Goal: Information Seeking & Learning: Learn about a topic

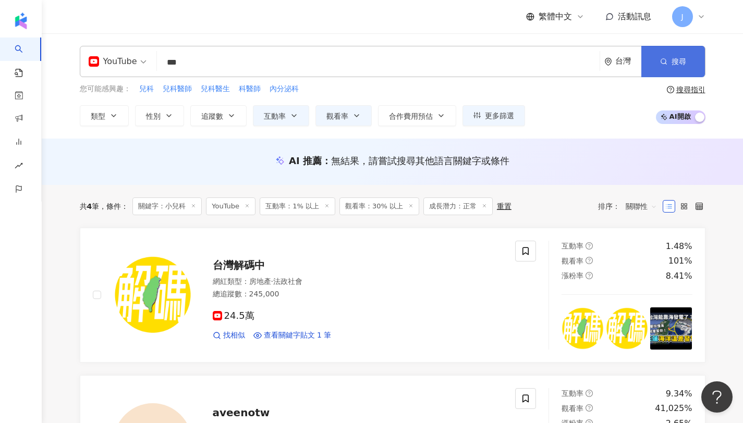
click at [668, 57] on button "搜尋" at bounding box center [673, 61] width 64 height 31
click at [405, 67] on input "***" at bounding box center [378, 63] width 434 height 20
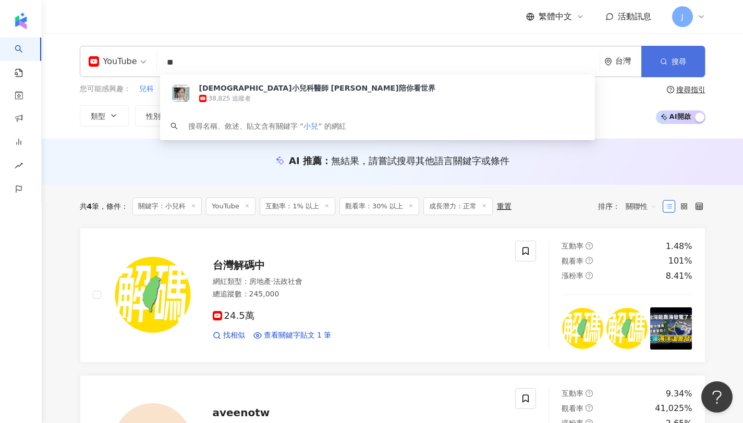
click at [661, 63] on icon "button" at bounding box center [663, 61] width 7 height 7
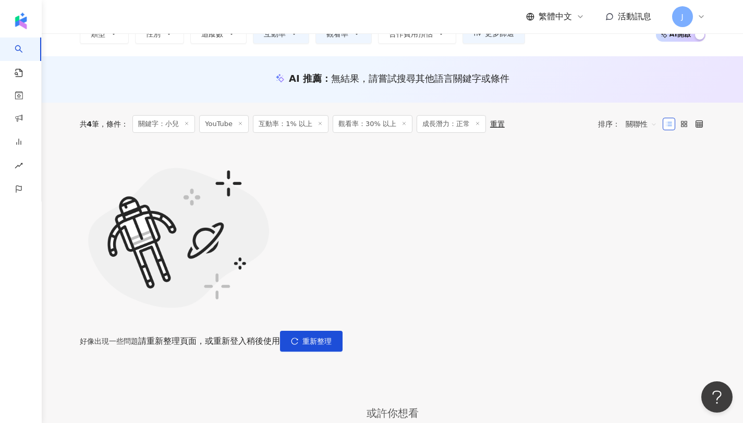
scroll to position [83, 0]
click at [332, 337] on span "重新整理" at bounding box center [316, 341] width 29 height 8
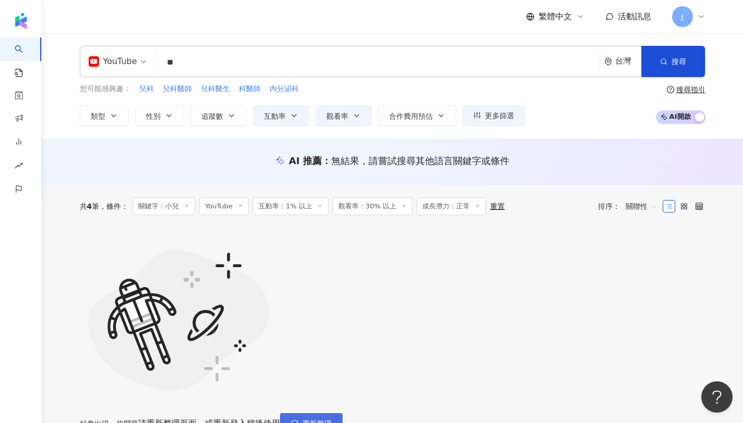
click at [342, 413] on button "重新整理" at bounding box center [311, 423] width 63 height 21
click at [332, 420] on span "重新整理" at bounding box center [316, 424] width 29 height 8
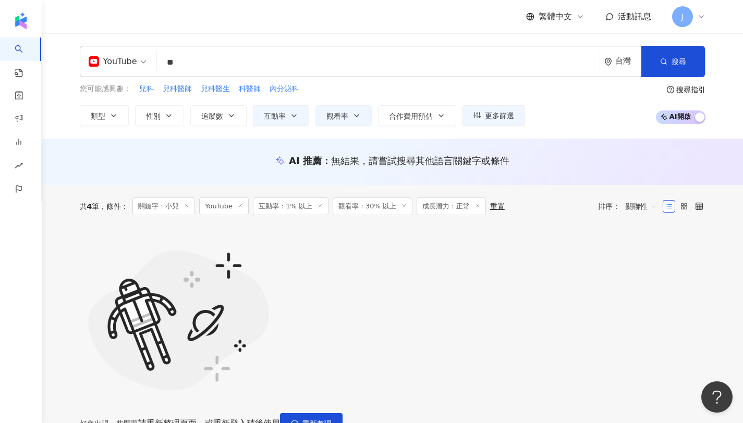
click at [225, 62] on input "**" at bounding box center [378, 63] width 434 height 20
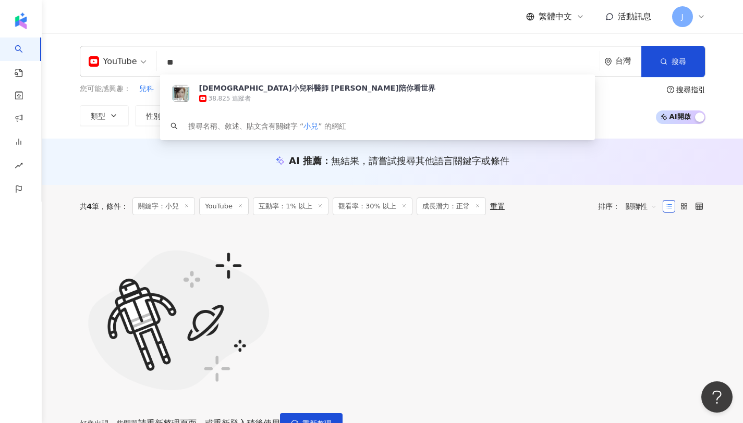
paste input "****"
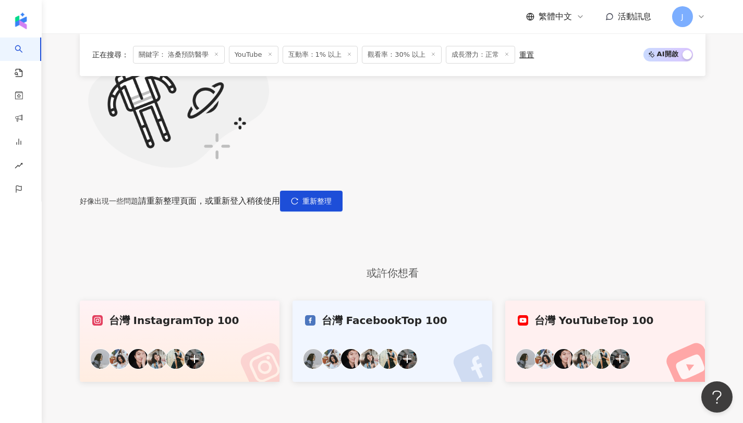
scroll to position [225, 0]
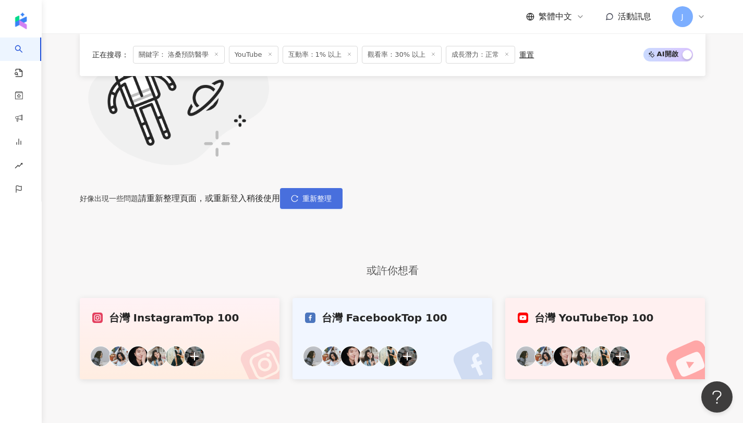
type input "******"
click at [332, 194] on span "重新整理" at bounding box center [316, 198] width 29 height 8
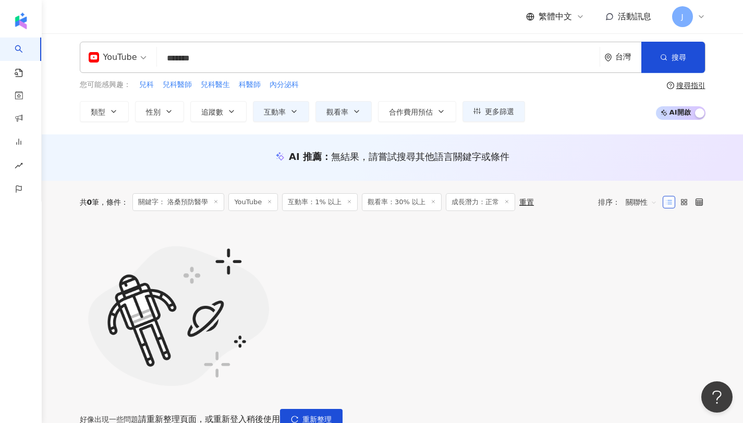
scroll to position [0, 0]
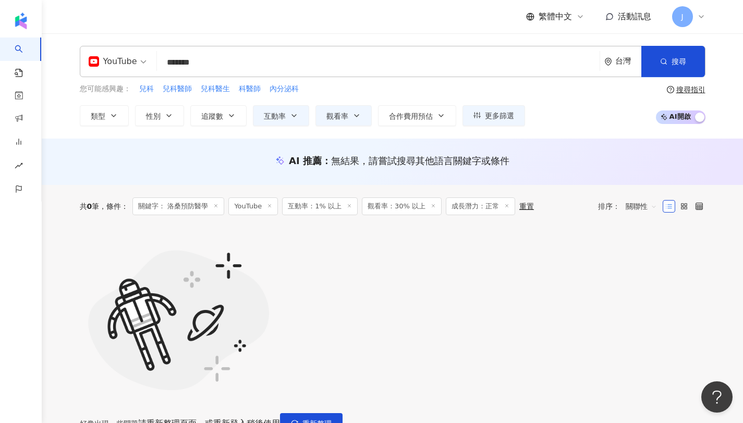
click at [347, 205] on icon at bounding box center [349, 205] width 5 height 5
click at [352, 206] on line at bounding box center [353, 205] width 3 height 3
click at [346, 206] on icon at bounding box center [342, 205] width 5 height 5
click at [332, 420] on span "重新整理" at bounding box center [316, 424] width 29 height 8
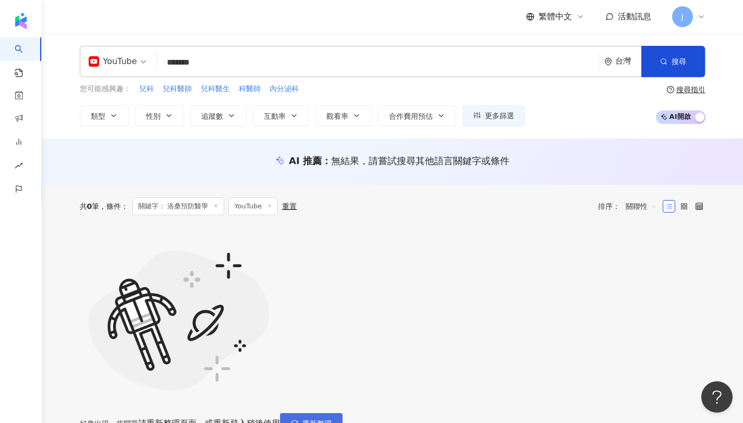
click at [298, 420] on icon "reload" at bounding box center [294, 423] width 7 height 7
click at [342, 413] on button "重新整理" at bounding box center [311, 423] width 63 height 21
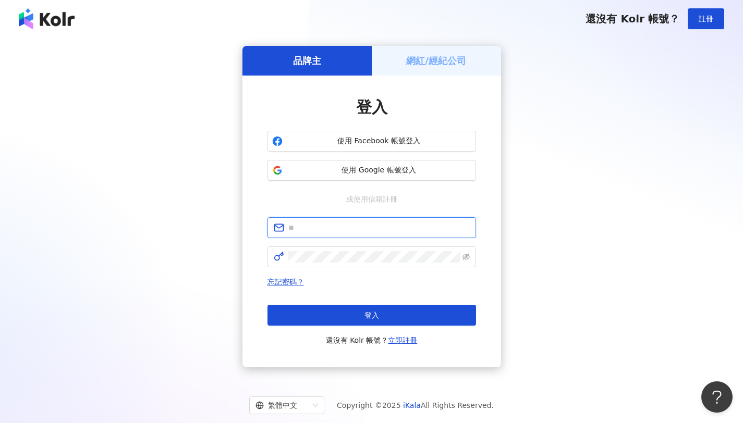
click at [386, 227] on input "text" at bounding box center [378, 227] width 181 height 11
type input "**********"
click button "登入" at bounding box center [371, 315] width 209 height 21
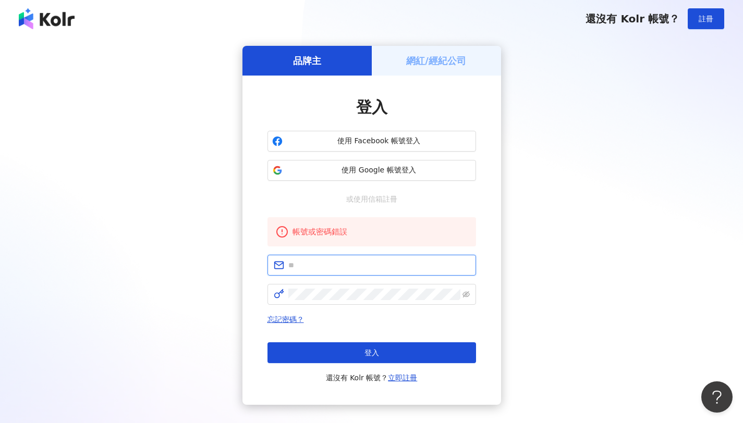
click at [380, 261] on input "text" at bounding box center [378, 265] width 181 height 11
type input "**********"
click button "登入" at bounding box center [371, 352] width 209 height 21
click at [399, 165] on span "使用 Google 帳號登入" at bounding box center [379, 170] width 185 height 10
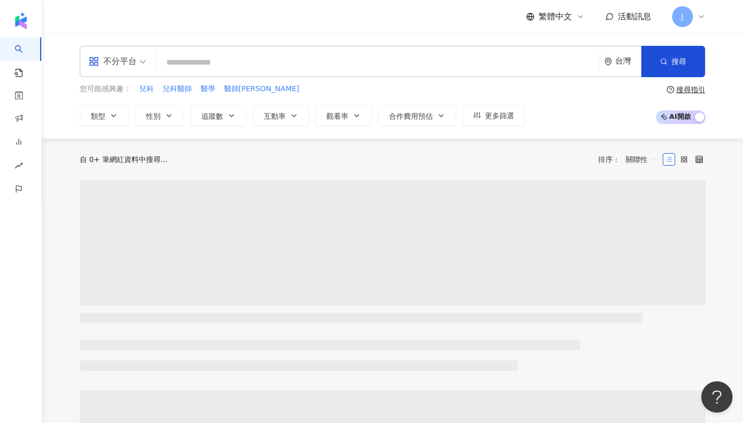
click at [412, 67] on input "search" at bounding box center [378, 63] width 435 height 20
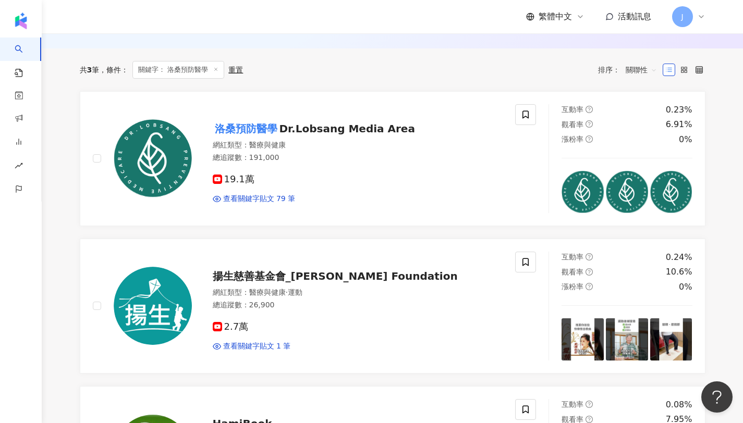
scroll to position [344, 0]
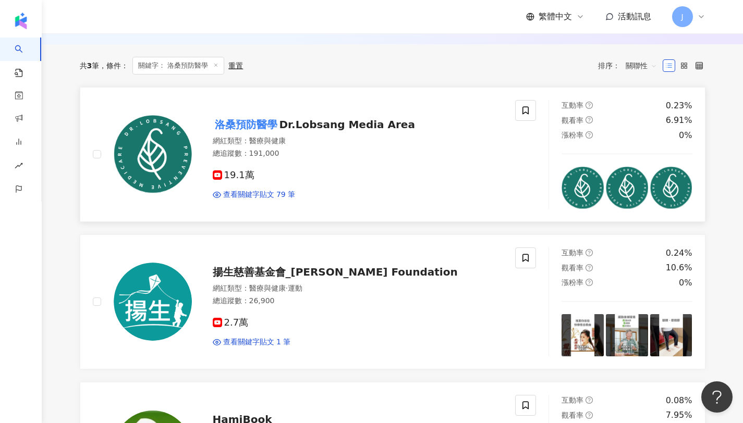
type input "******"
click at [157, 157] on img at bounding box center [153, 154] width 78 height 78
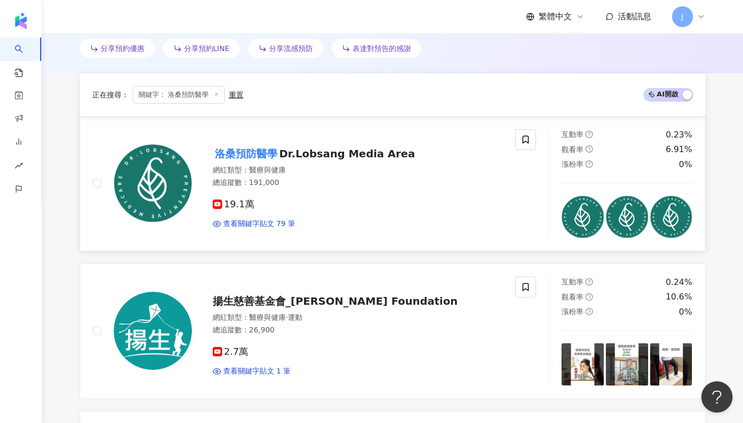
scroll to position [0, 0]
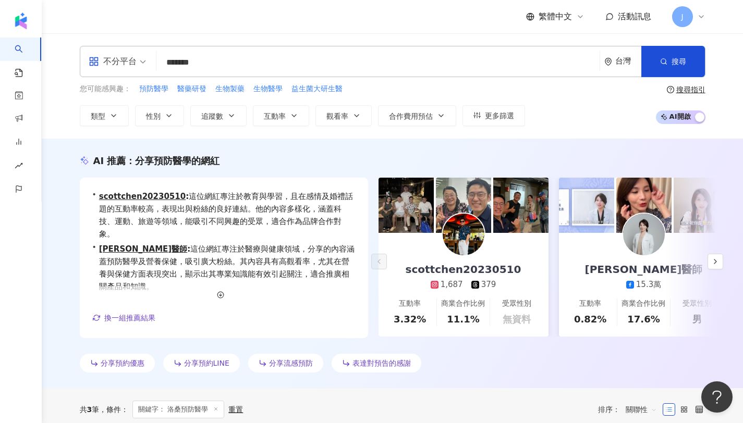
click at [249, 63] on input "******" at bounding box center [378, 63] width 435 height 20
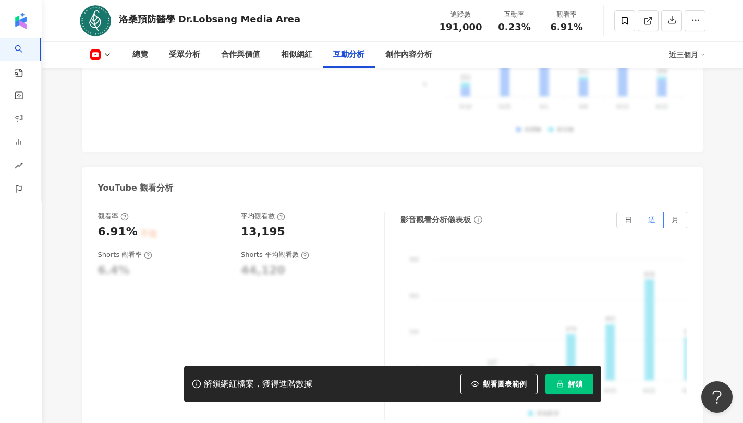
scroll to position [1947, 0]
copy div "13,195"
drag, startPoint x: 237, startPoint y: 214, endPoint x: 282, endPoint y: 216, distance: 45.4
click at [282, 216] on div "觀看率 6.91% 不佳 平均觀看數 13,195" at bounding box center [236, 225] width 276 height 28
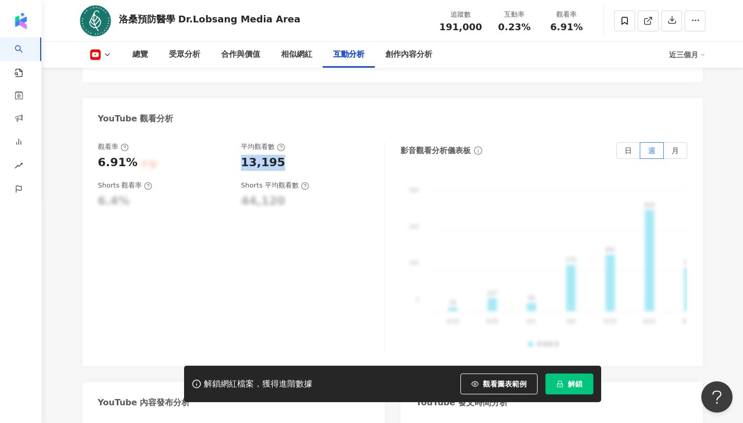
scroll to position [1965, 0]
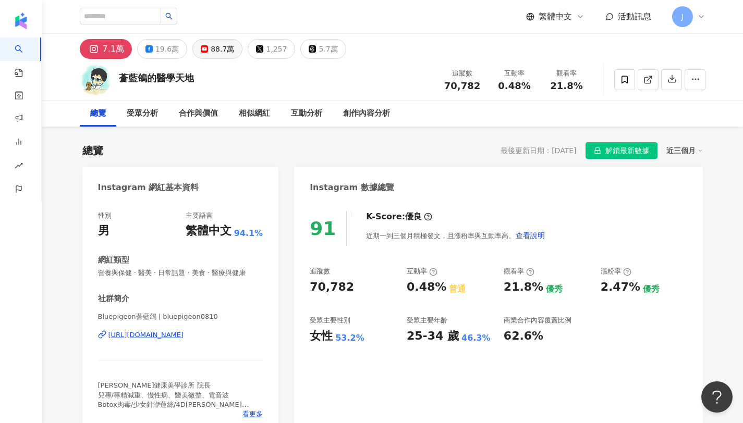
click at [217, 44] on div "88.7萬" at bounding box center [222, 49] width 23 height 15
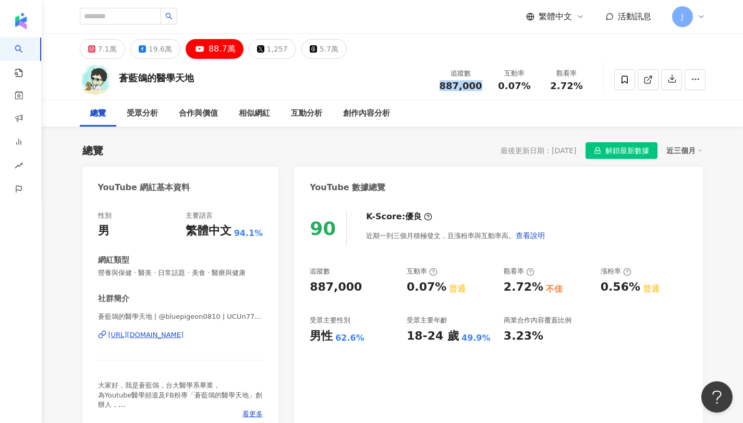
drag, startPoint x: 435, startPoint y: 86, endPoint x: 482, endPoint y: 90, distance: 47.1
click at [482, 90] on div "蒼藍鴿的醫學天地 追蹤數 887,000 互動率 0.07% 觀看率 2.72%" at bounding box center [392, 79] width 667 height 41
drag, startPoint x: 549, startPoint y: 86, endPoint x: 597, endPoint y: 85, distance: 48.5
click at [597, 85] on div "蒼藍鴿的醫學天地 追蹤數 887,000 互動率 0.07% 觀看率 2.72%" at bounding box center [392, 79] width 667 height 41
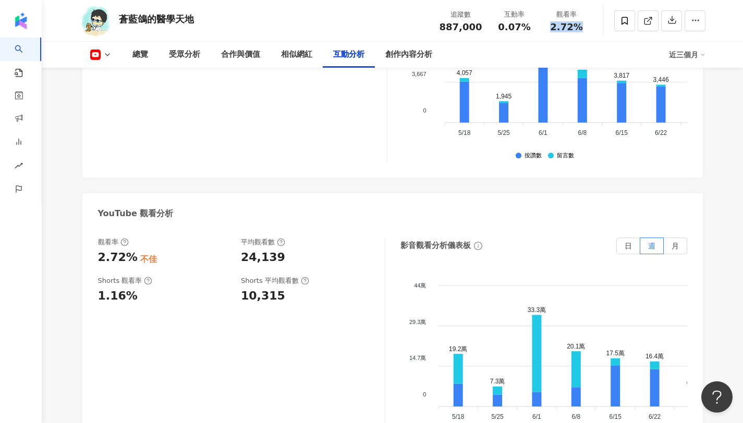
scroll to position [1903, 0]
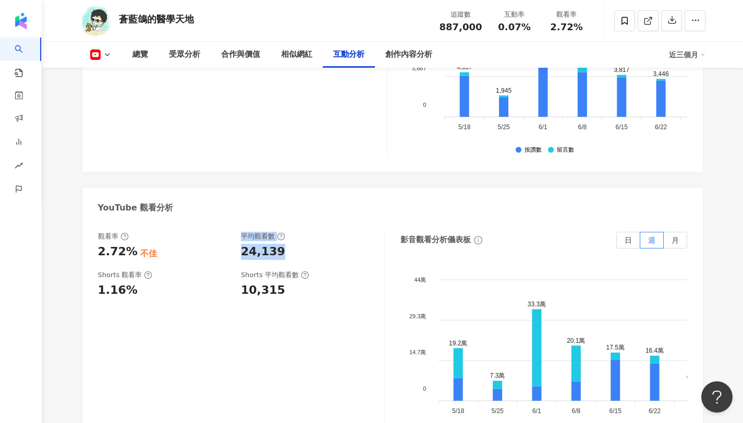
drag, startPoint x: 231, startPoint y: 214, endPoint x: 285, endPoint y: 214, distance: 53.2
click at [285, 232] on div "觀看率 2.72% 不佳 平均觀看數 24,139" at bounding box center [236, 246] width 276 height 28
click at [252, 232] on div "觀看率 2.72% 不佳 平均觀看數 24,139 Shorts 觀看率 1.16% Shorts 平均觀看數 10,315" at bounding box center [241, 336] width 287 height 209
drag, startPoint x: 235, startPoint y: 220, endPoint x: 278, endPoint y: 216, distance: 43.5
click at [278, 232] on div "觀看率 2.72% 不佳 平均觀看數 24,139" at bounding box center [236, 246] width 276 height 28
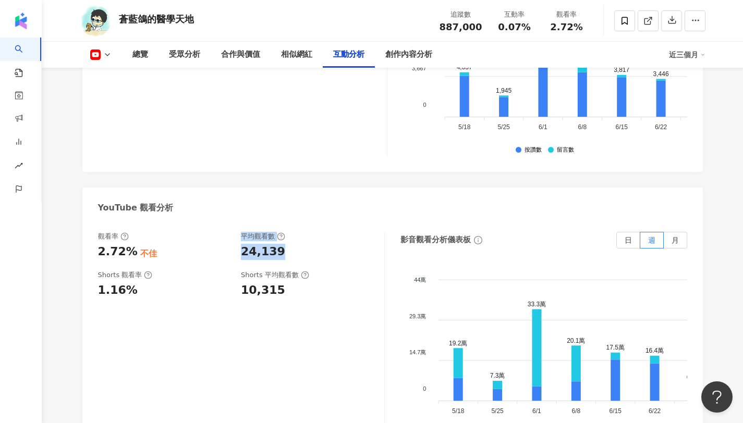
click at [227, 232] on div "觀看率 2.72% 不佳 平均觀看數 24,139 Shorts 觀看率 1.16% Shorts 平均觀看數 10,315" at bounding box center [241, 336] width 287 height 209
drag, startPoint x: 239, startPoint y: 211, endPoint x: 279, endPoint y: 215, distance: 39.9
click at [279, 232] on div "觀看率 2.72% 不佳 平均觀看數 24,139" at bounding box center [236, 246] width 276 height 28
copy div "24,139"
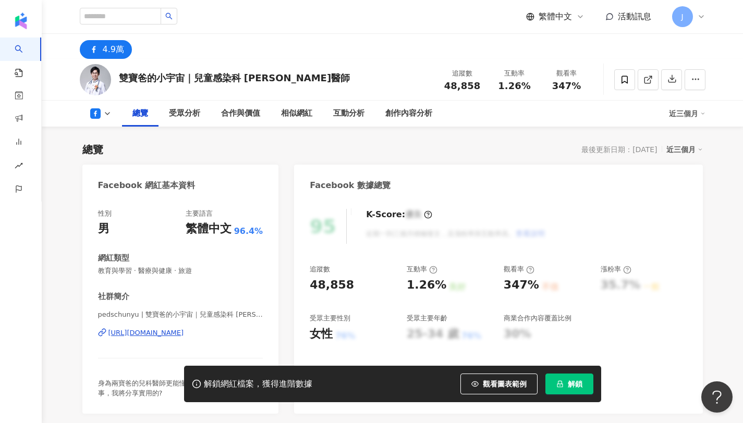
scroll to position [64, 0]
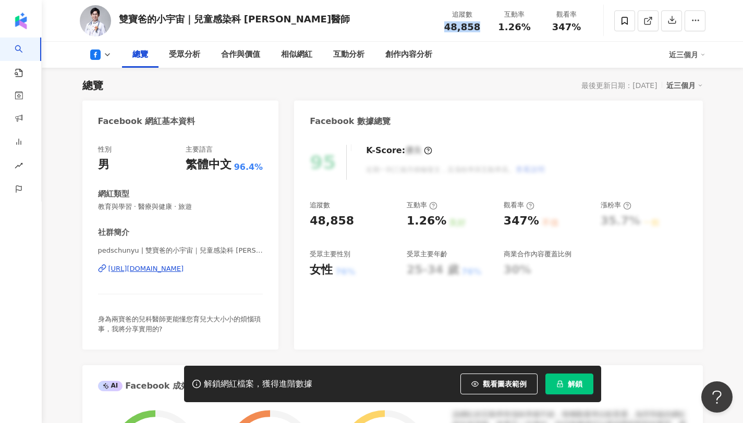
drag, startPoint x: 446, startPoint y: 23, endPoint x: 477, endPoint y: 28, distance: 31.7
click at [477, 28] on div "48,858" at bounding box center [463, 27] width 40 height 10
copy span "347%"
drag, startPoint x: 552, startPoint y: 26, endPoint x: 587, endPoint y: 30, distance: 35.1
click at [587, 30] on div "觀看率 347%" at bounding box center [567, 20] width 52 height 22
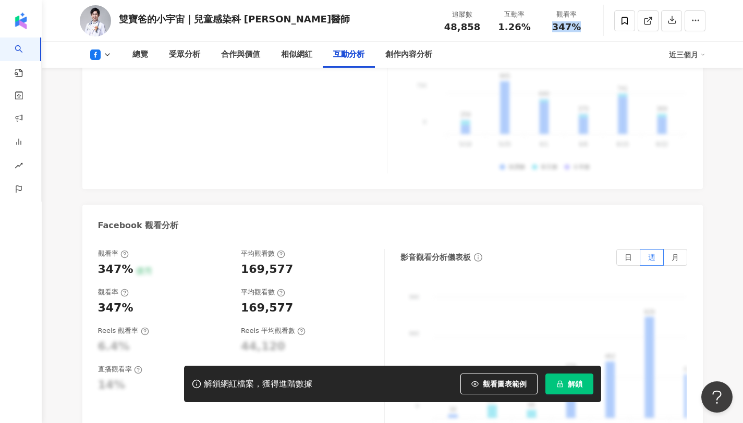
scroll to position [1855, 0]
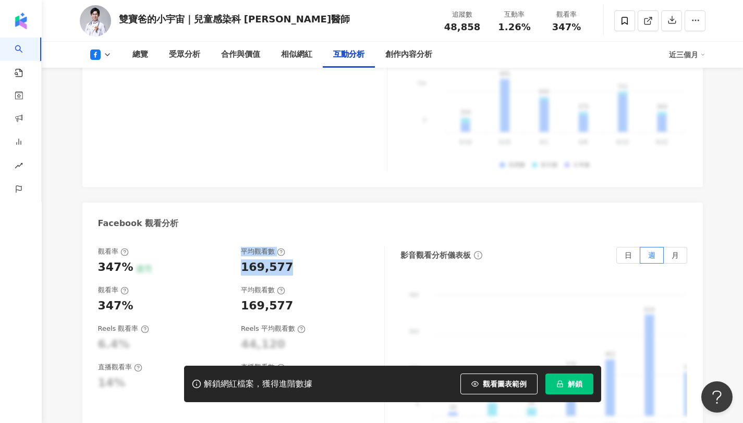
drag, startPoint x: 235, startPoint y: 229, endPoint x: 304, endPoint y: 231, distance: 69.4
click at [304, 247] on div "觀看率 347% 優秀 平均觀看數 169,577" at bounding box center [236, 261] width 276 height 28
click at [304, 260] on div "169,577" at bounding box center [307, 268] width 133 height 16
drag, startPoint x: 240, startPoint y: 230, endPoint x: 294, endPoint y: 233, distance: 53.8
click at [294, 247] on div "觀看率 347% 優秀 平均觀看數 169,577" at bounding box center [236, 261] width 276 height 28
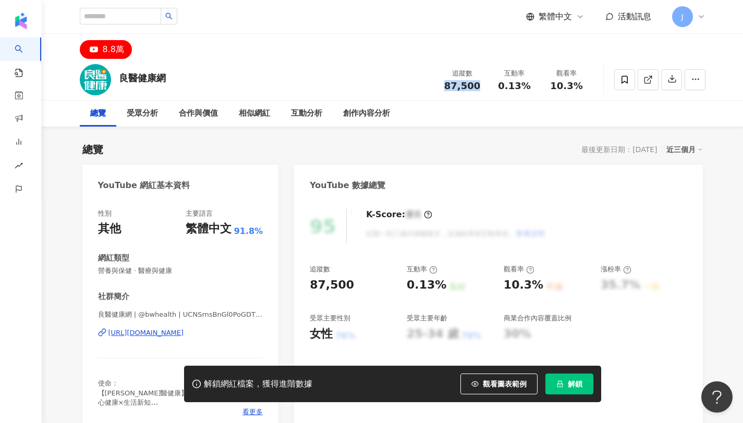
drag, startPoint x: 457, startPoint y: 84, endPoint x: 587, endPoint y: 0, distance: 155.0
click at [488, 85] on div "追蹤數 87,500 互動率 0.13% 觀看率 10.3%" at bounding box center [514, 79] width 156 height 31
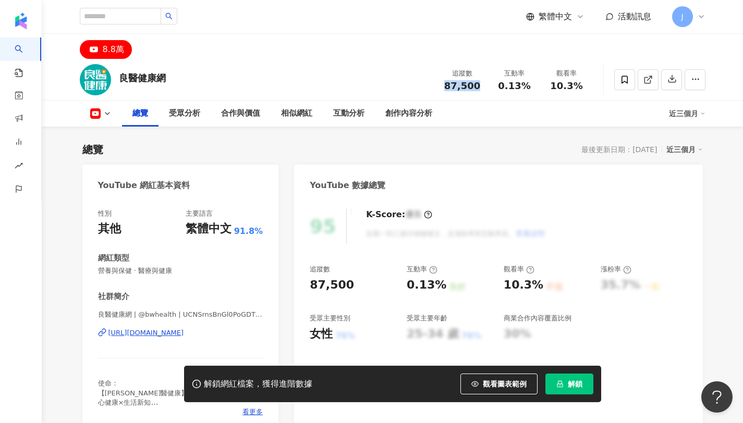
scroll to position [64, 0]
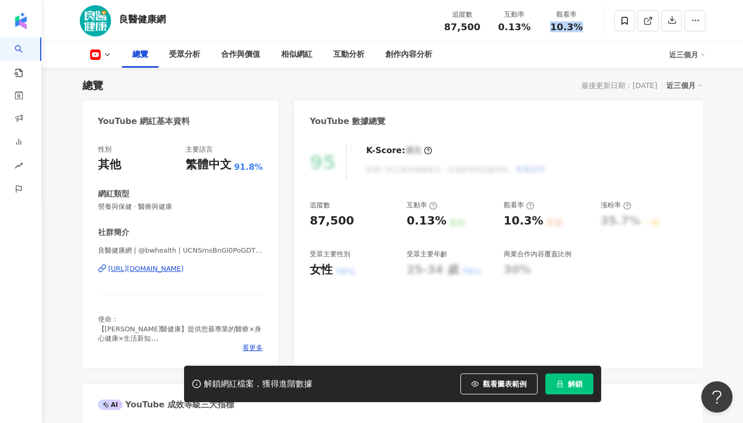
drag, startPoint x: 552, startPoint y: 27, endPoint x: 586, endPoint y: 29, distance: 35.0
click at [586, 29] on div "觀看率 10.3%" at bounding box center [567, 20] width 52 height 22
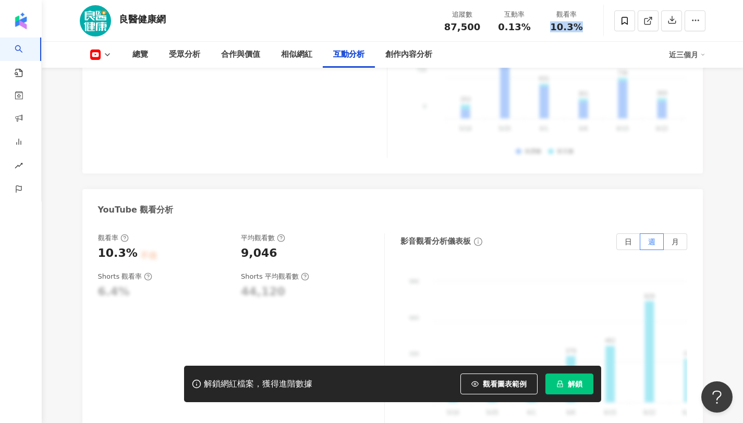
scroll to position [1921, 0]
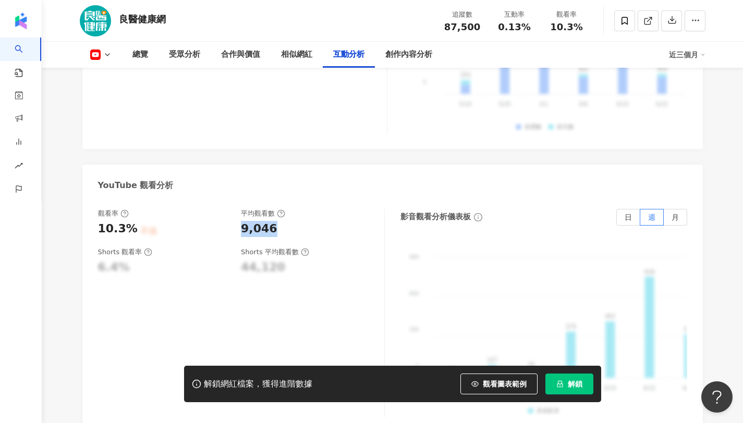
drag, startPoint x: 239, startPoint y: 211, endPoint x: 269, endPoint y: 214, distance: 30.5
click at [269, 214] on div "觀看率 10.3% 不佳 平均觀看數 9,046" at bounding box center [236, 223] width 276 height 28
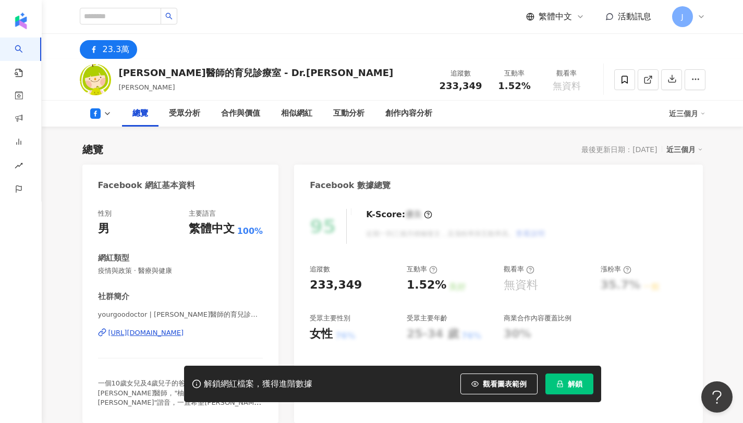
click at [491, 64] on div "追蹤數 233,349 互動率 1.52% 觀看率 無資料" at bounding box center [513, 79] width 160 height 31
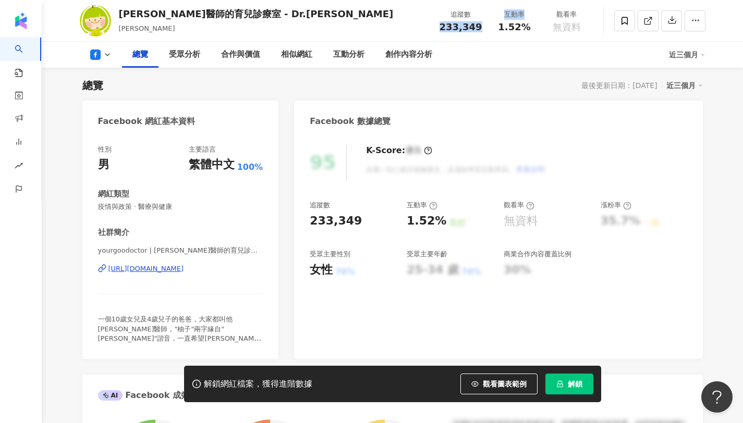
click at [468, 36] on div "[PERSON_NAME]醫師的育兒診療室 - Dr.[PERSON_NAME]醫師 [PERSON_NAME] 追蹤數 233,349 互動率 1.52% …" at bounding box center [392, 20] width 667 height 41
drag, startPoint x: 442, startPoint y: 30, endPoint x: 477, endPoint y: 34, distance: 36.2
click at [477, 34] on div "追蹤數 233,349 互動率 1.52% 觀看率 無資料" at bounding box center [513, 20] width 160 height 31
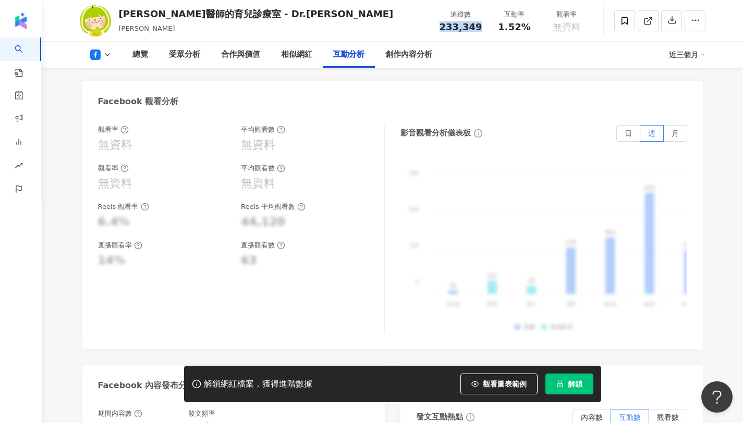
scroll to position [1983, 0]
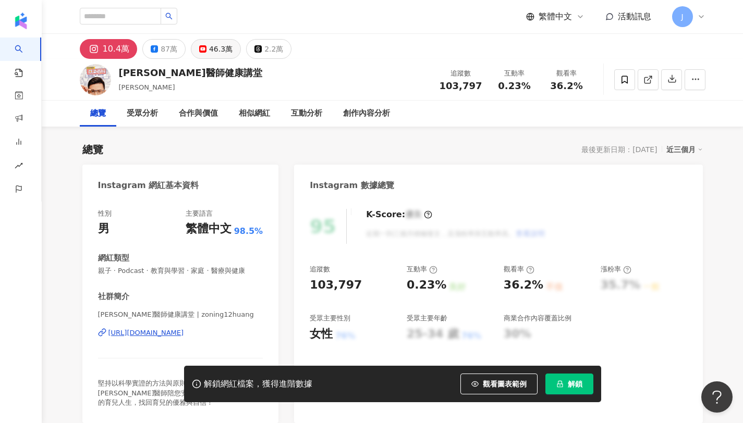
click at [211, 44] on div "46.3萬" at bounding box center [220, 49] width 23 height 15
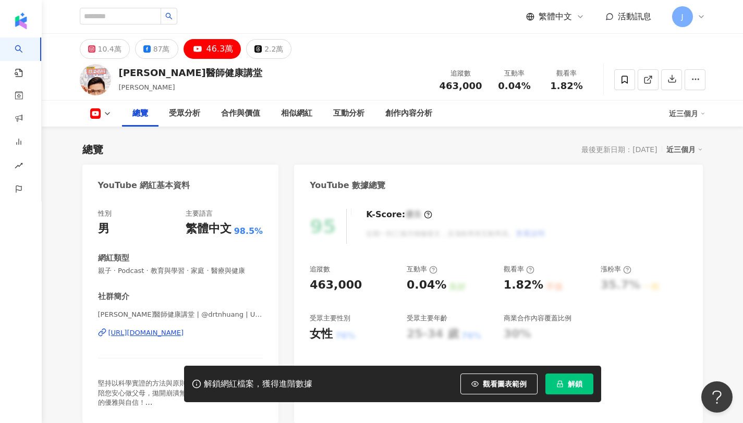
click at [217, 42] on div "46.3萬" at bounding box center [219, 49] width 27 height 15
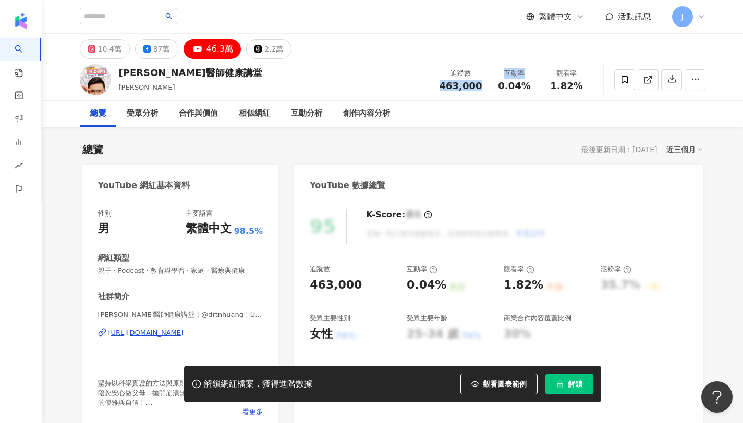
drag, startPoint x: 432, startPoint y: 87, endPoint x: 613, endPoint y: 1, distance: 200.5
click at [484, 88] on div "黃瑽寧醫師健康講堂 黃瑽寧 追蹤數 463,000 互動率 0.04% 觀看率 1.82%" at bounding box center [392, 79] width 667 height 41
copy span "1.82%"
drag, startPoint x: 554, startPoint y: 86, endPoint x: 577, endPoint y: 91, distance: 23.4
click at [577, 91] on span "1.82%" at bounding box center [566, 86] width 32 height 10
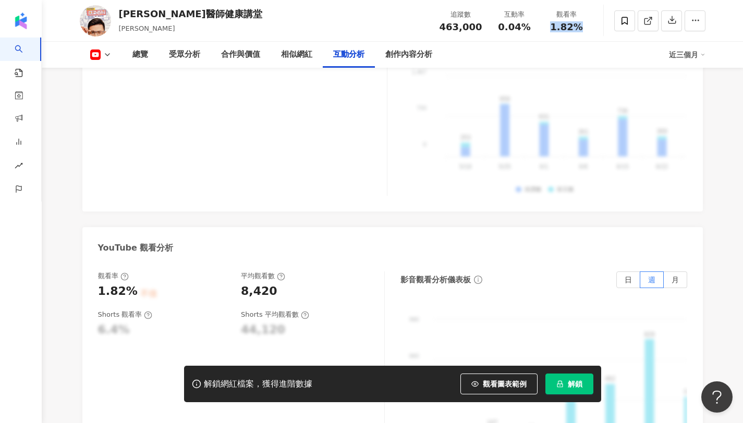
scroll to position [1901, 0]
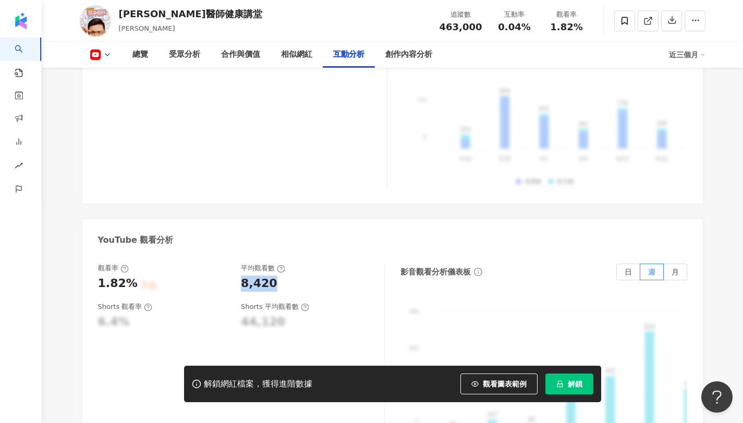
copy div "8,420"
drag, startPoint x: 236, startPoint y: 242, endPoint x: 269, endPoint y: 243, distance: 33.4
click at [269, 264] on div "觀看率 1.82% 不佳 平均觀看數 8,420" at bounding box center [236, 278] width 276 height 28
